Goal: Information Seeking & Learning: Learn about a topic

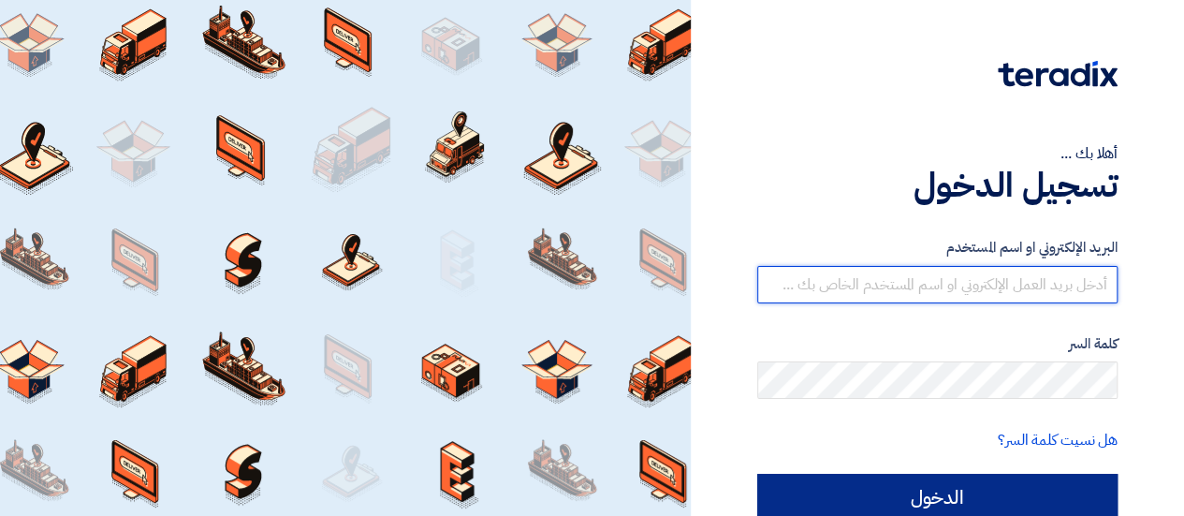
type input "[EMAIL_ADDRESS][DOMAIN_NAME]"
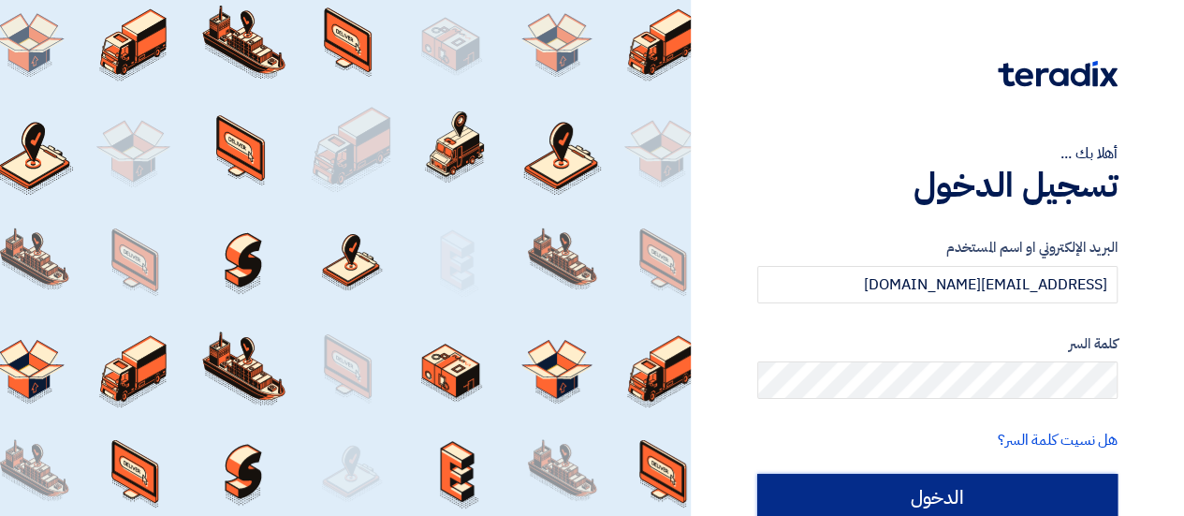
click at [875, 503] on input "الدخول" at bounding box center [937, 496] width 360 height 47
click at [911, 496] on input "الدخول" at bounding box center [937, 496] width 360 height 47
type input "Sign in"
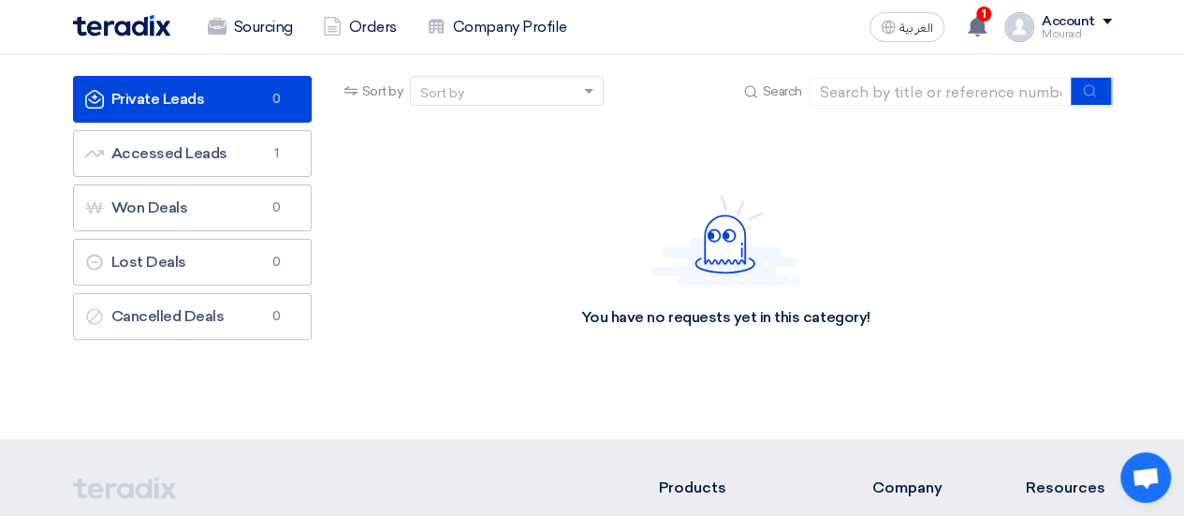
scroll to position [109, 0]
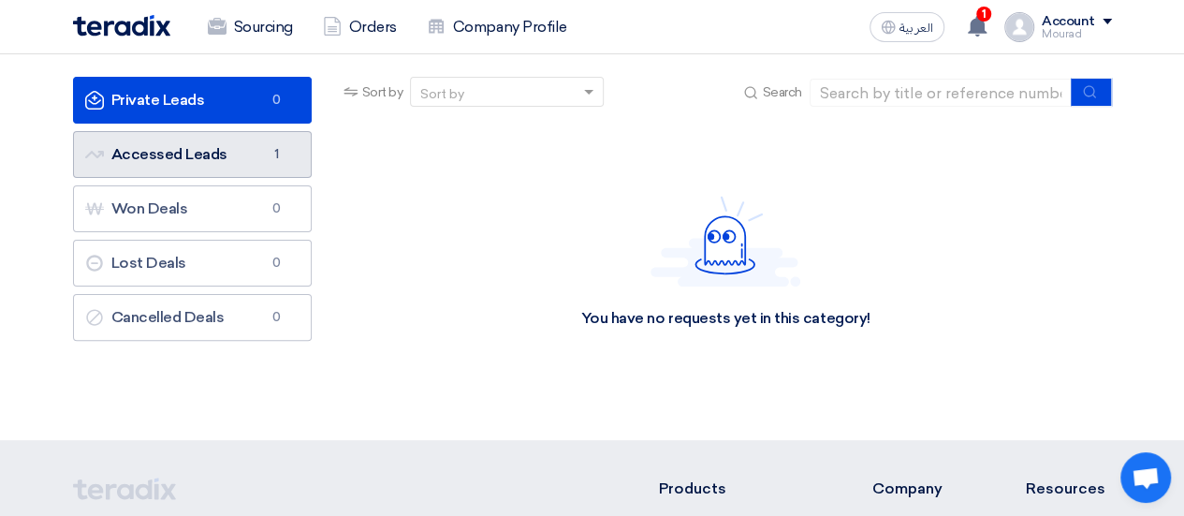
click at [235, 153] on link "Accessed Leads Accessed Leads 1" at bounding box center [192, 154] width 239 height 47
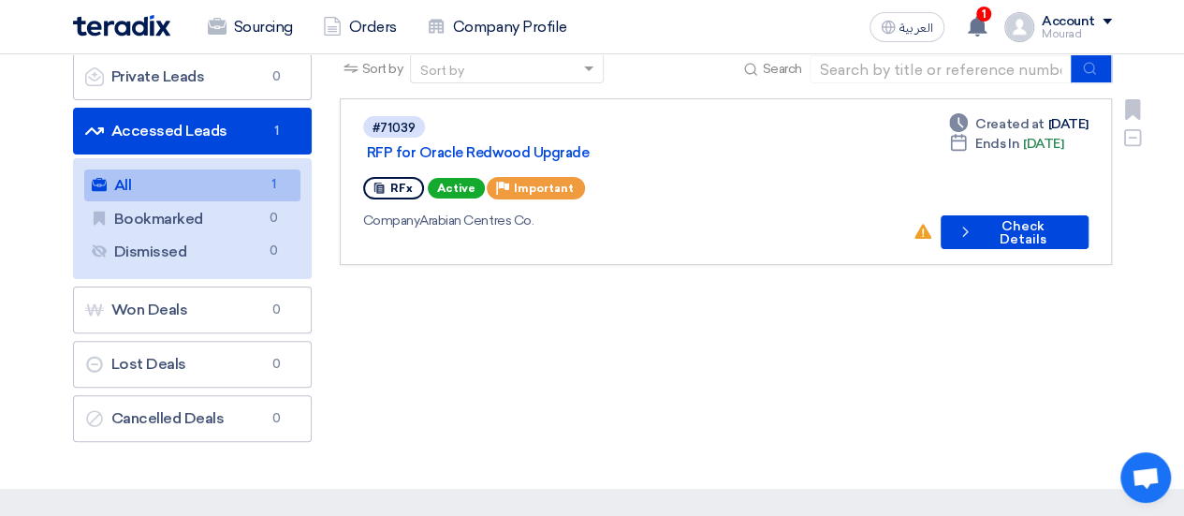
scroll to position [133, 0]
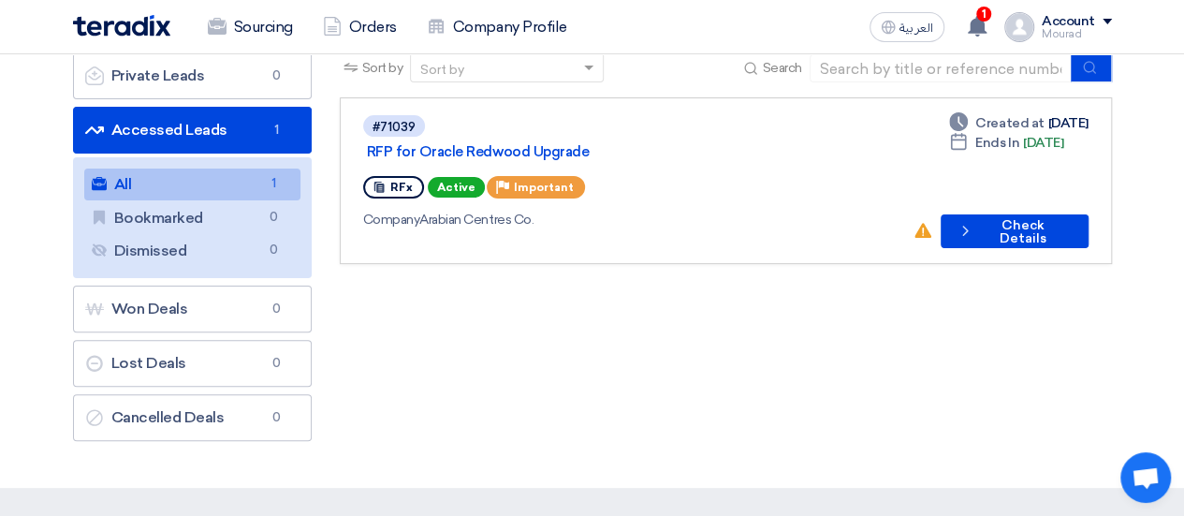
click at [1086, 308] on div "Sort by Sort by Search Category Owner Type" at bounding box center [726, 251] width 800 height 398
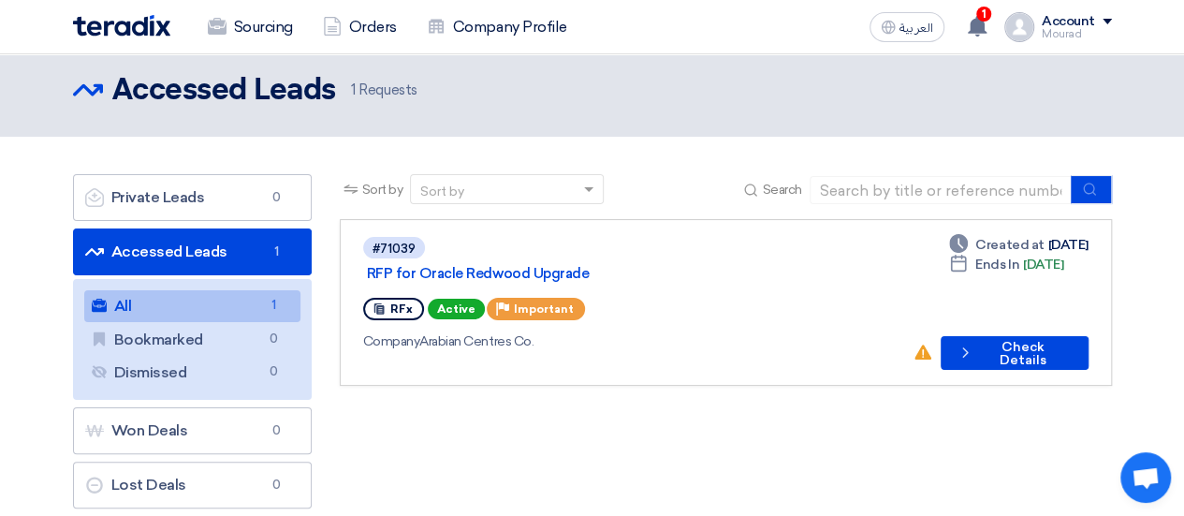
scroll to position [10, 0]
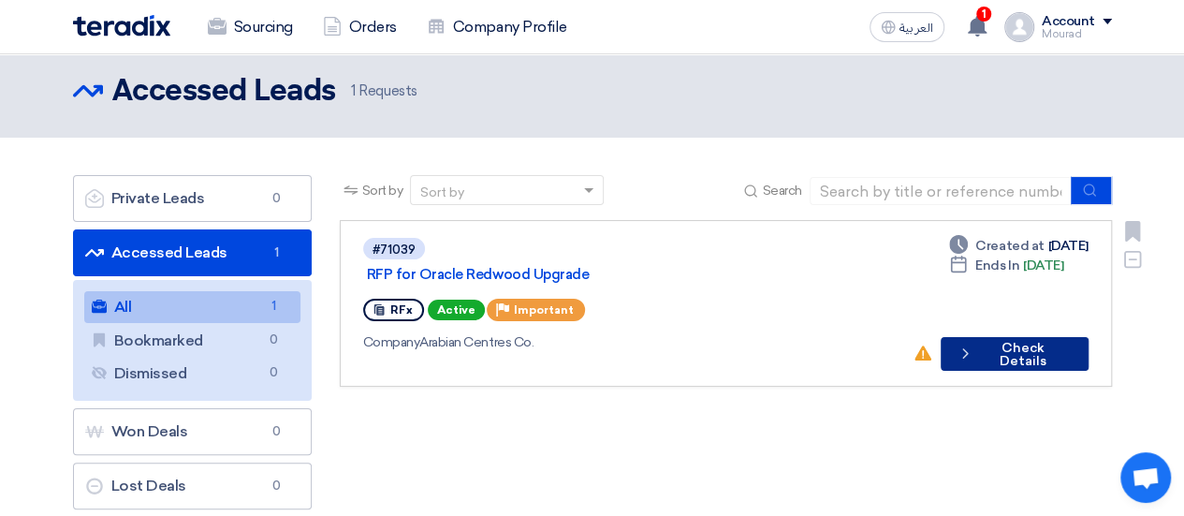
click at [950, 337] on button "Check details Check Details" at bounding box center [1014, 354] width 148 height 34
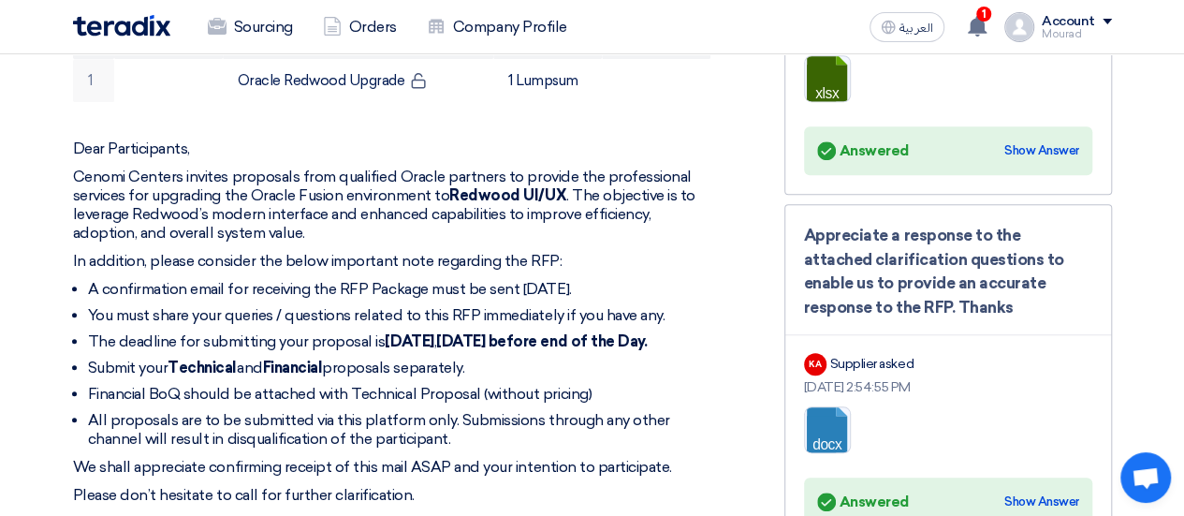
scroll to position [679, 0]
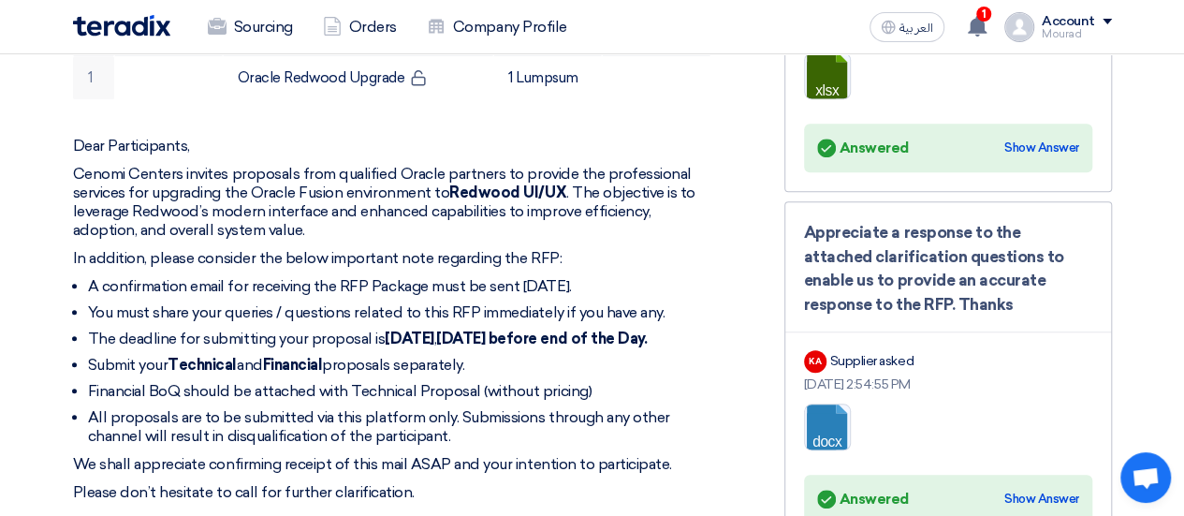
click at [1115, 275] on div "RFx Timeline RFx Deadline Time Remaining 3 Day : 4 Hr : 27 Min Questions Wall 2…" at bounding box center [948, 363] width 356 height 1474
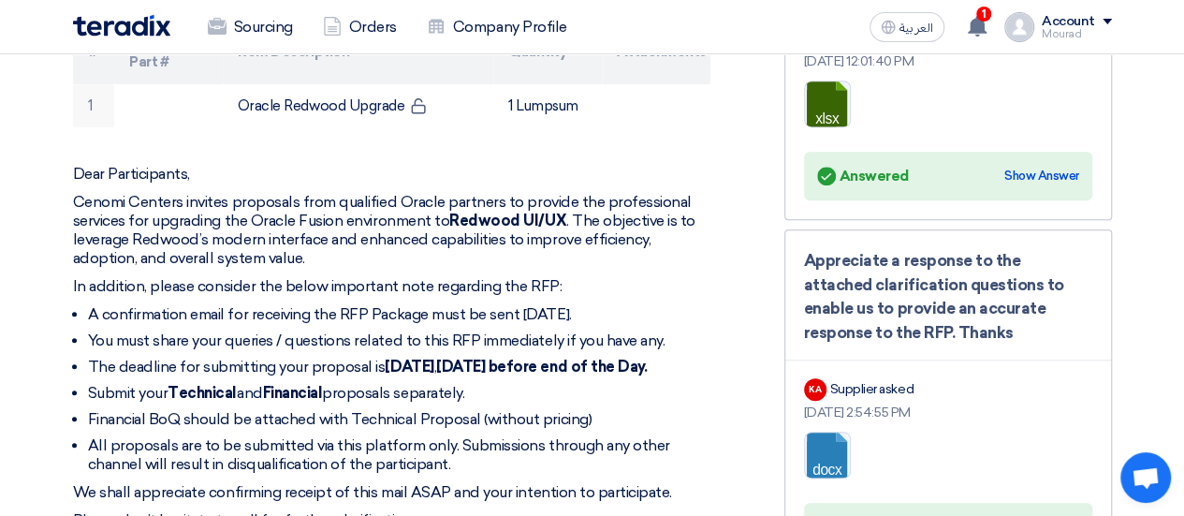
scroll to position [654, 0]
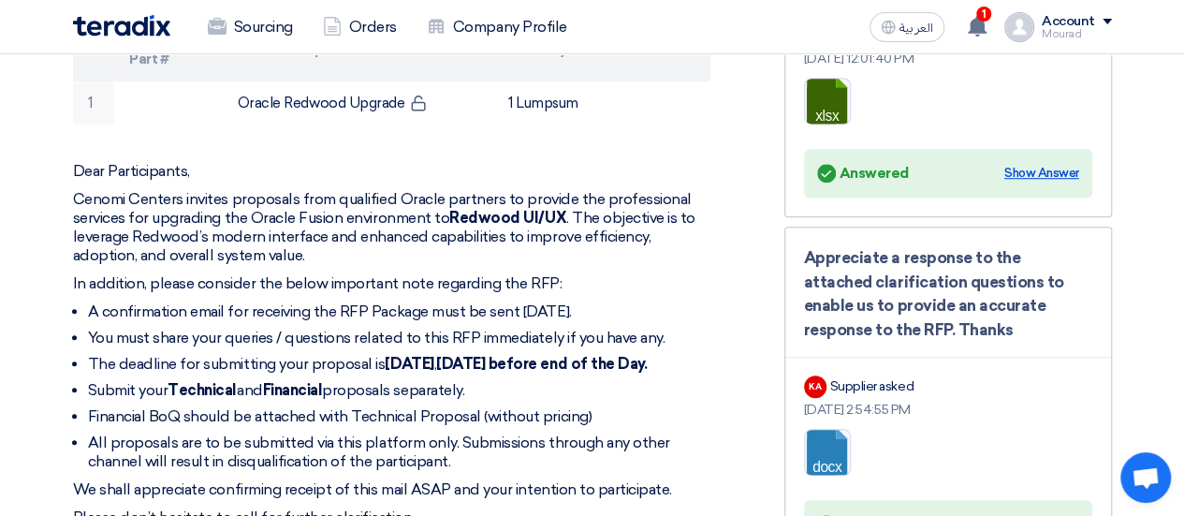
drag, startPoint x: 1020, startPoint y: 171, endPoint x: 1045, endPoint y: 171, distance: 25.3
click at [1045, 171] on div "Show Answer" at bounding box center [1041, 173] width 75 height 19
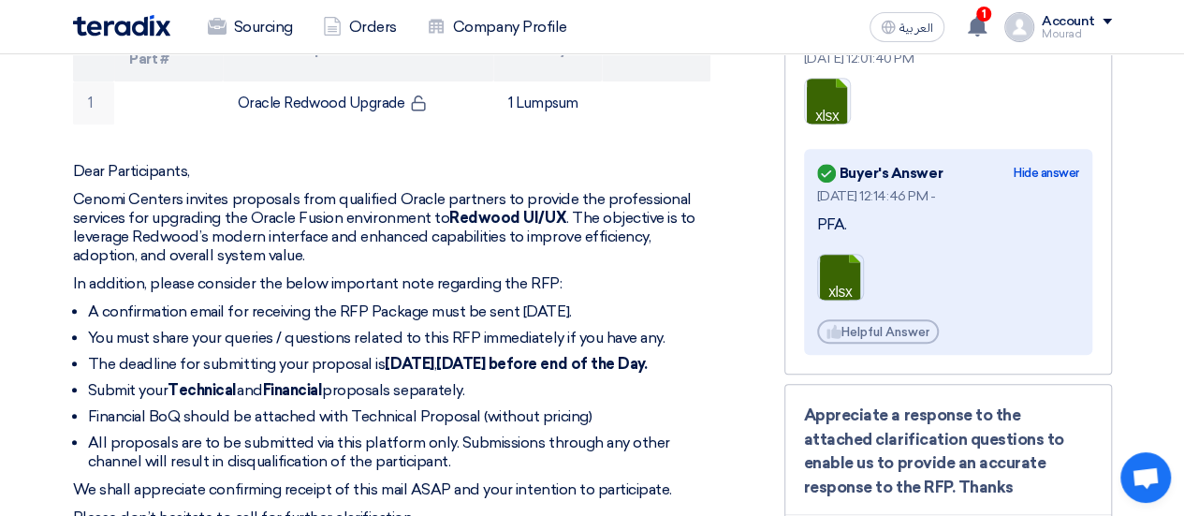
click at [839, 284] on link at bounding box center [893, 310] width 150 height 112
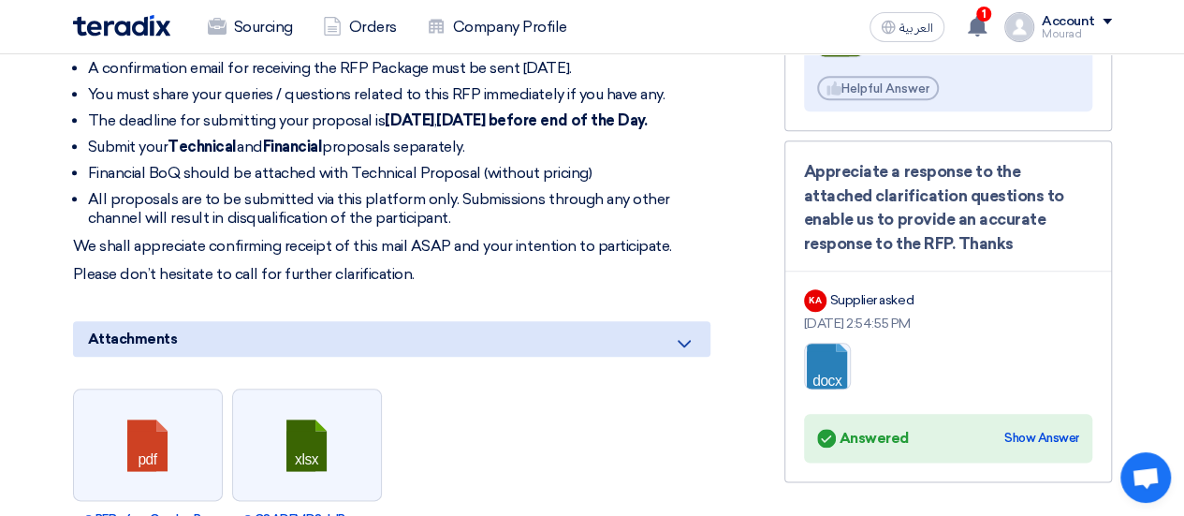
scroll to position [909, 0]
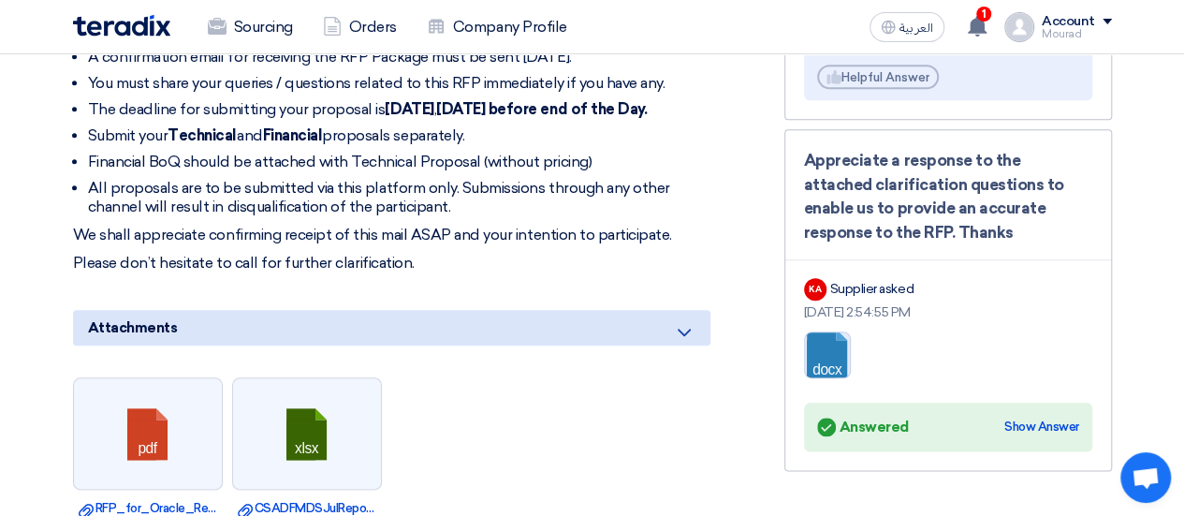
click at [827, 349] on link at bounding box center [880, 388] width 150 height 112
click at [1014, 422] on div "Show Answer" at bounding box center [1041, 426] width 75 height 19
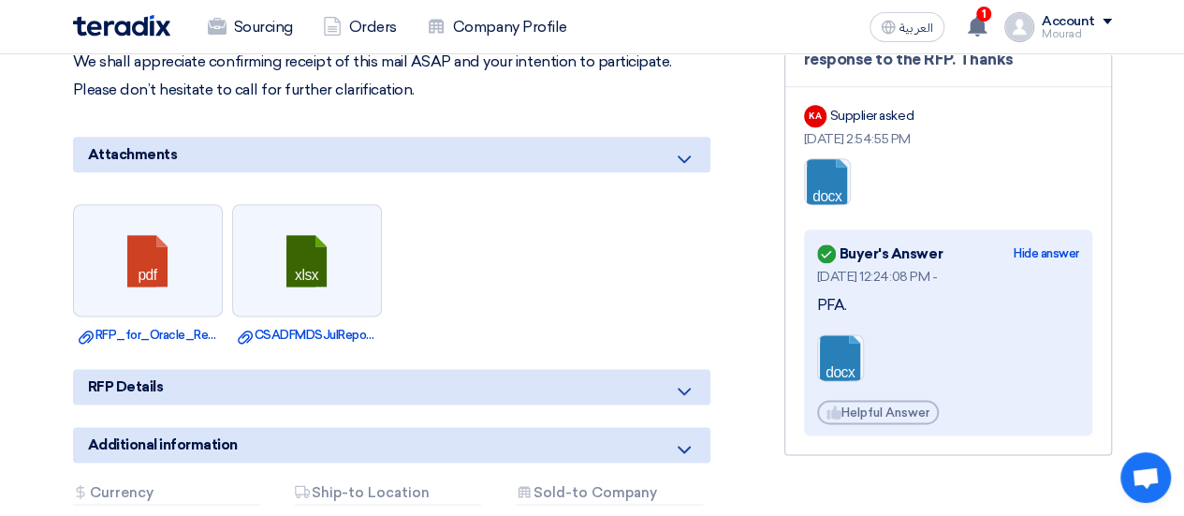
scroll to position [1083, 0]
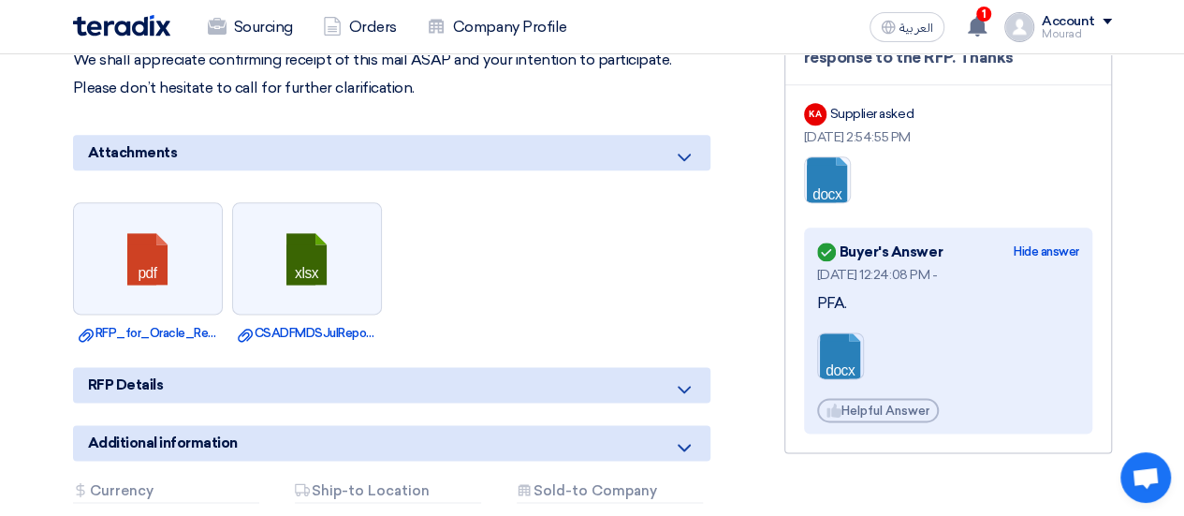
click at [834, 359] on link at bounding box center [893, 389] width 150 height 112
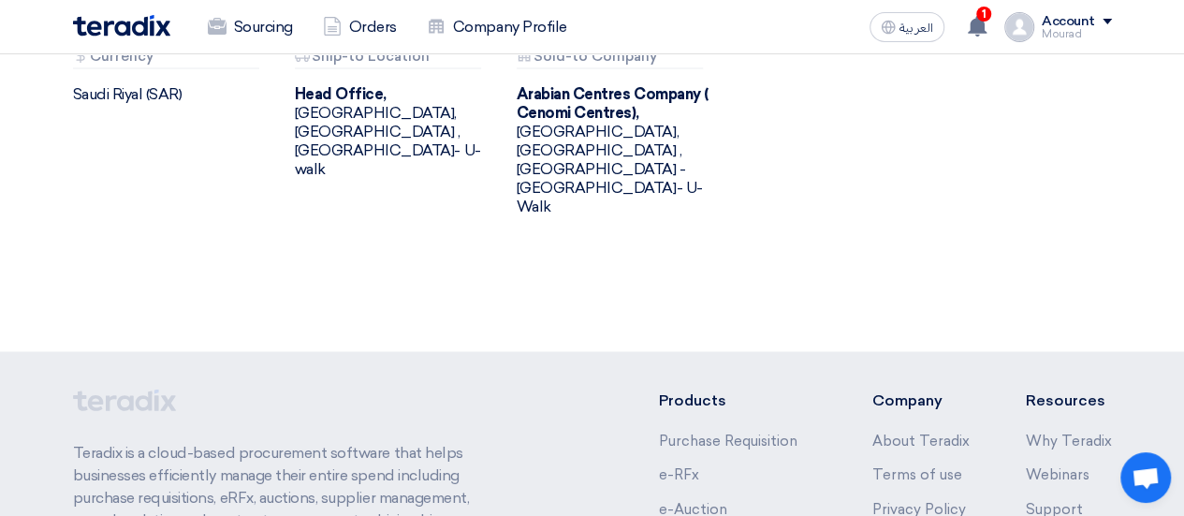
scroll to position [1712, 0]
